Goal: Task Accomplishment & Management: Manage account settings

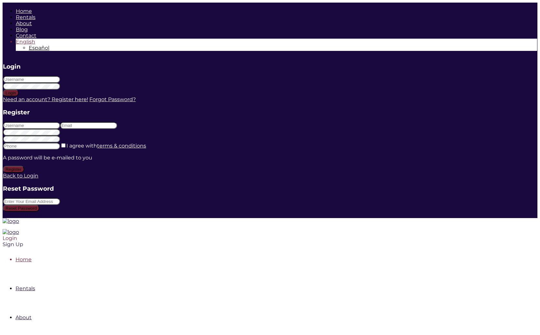
click at [435, 235] on div "Login" at bounding box center [219, 238] width 432 height 6
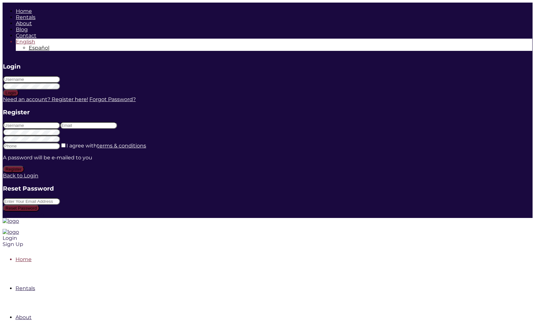
type input "r"
type input "marlenesaiz"
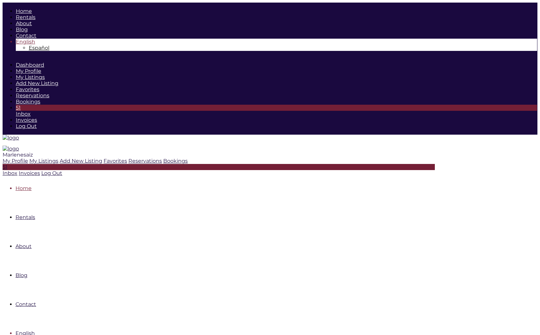
click at [33, 152] on span "Marlenesaiz" at bounding box center [18, 155] width 30 height 6
click at [29, 158] on icon at bounding box center [29, 161] width 0 height 6
